Goal: Navigation & Orientation: Find specific page/section

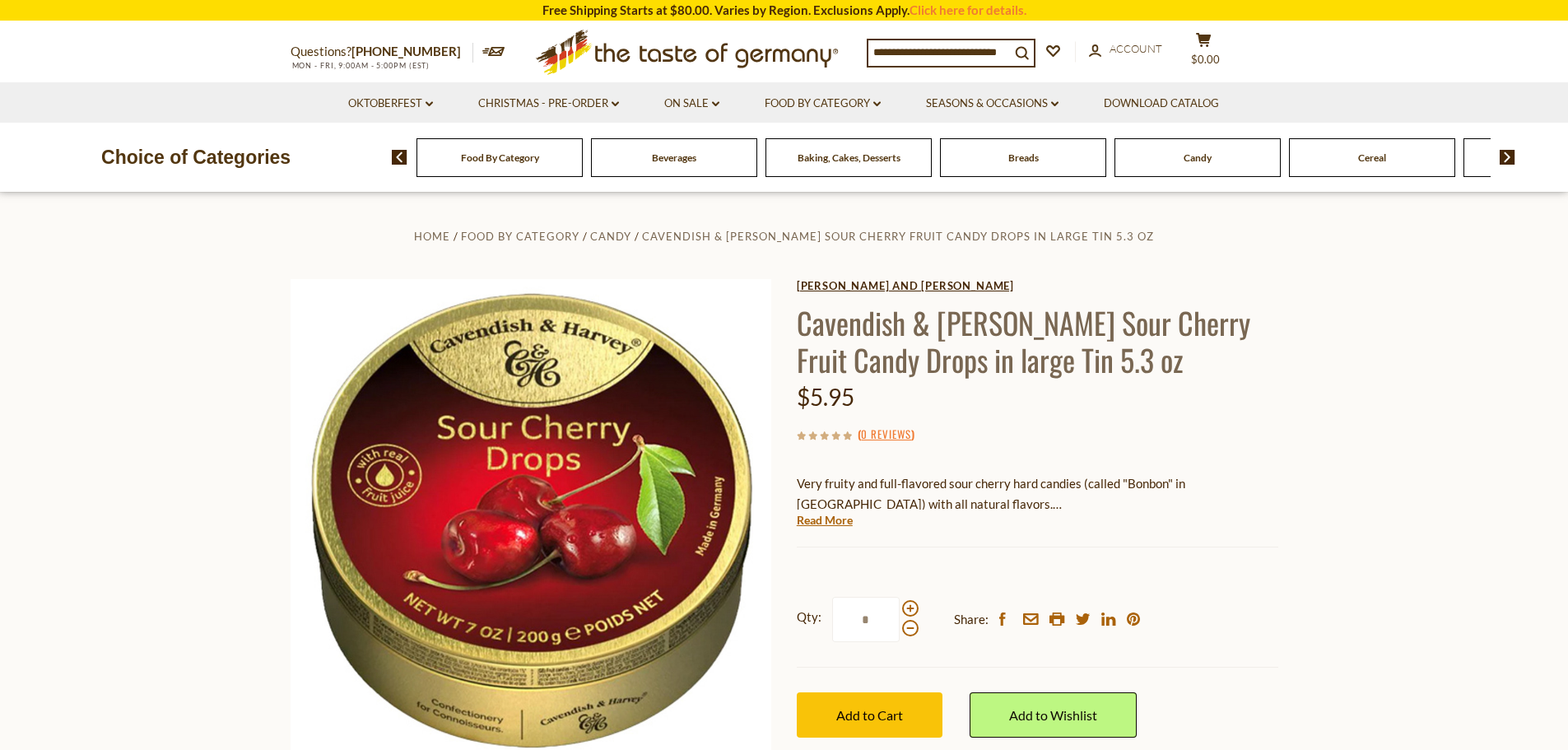
click at [875, 287] on link "[PERSON_NAME] and [PERSON_NAME]" at bounding box center [1037, 285] width 482 height 13
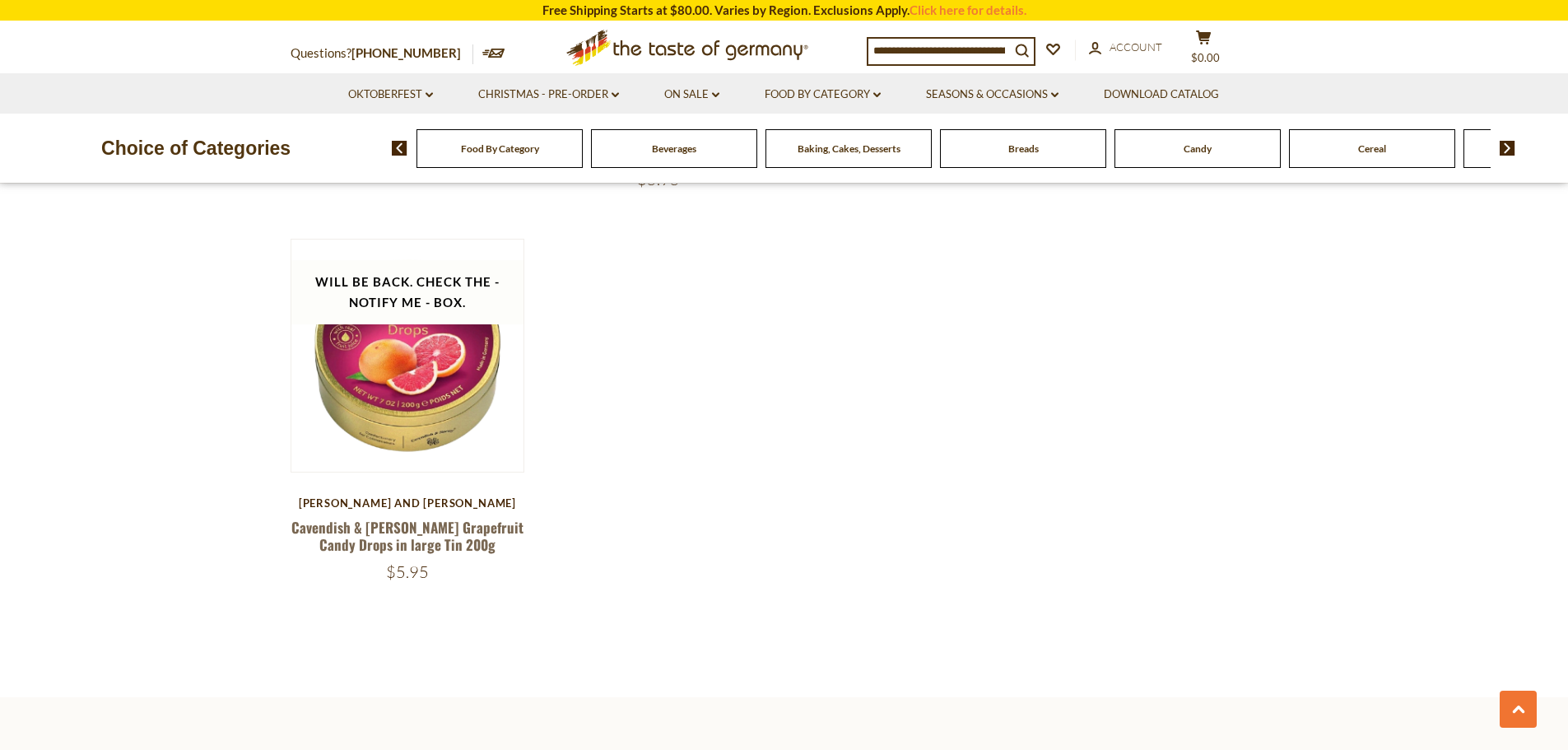
scroll to position [1400, 0]
